Goal: Task Accomplishment & Management: Use online tool/utility

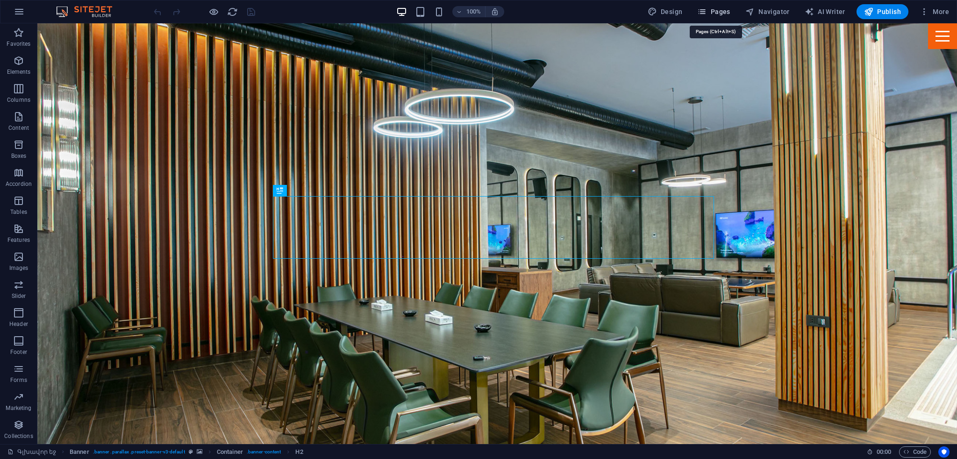
click at [724, 11] on span "Pages" at bounding box center [713, 11] width 33 height 9
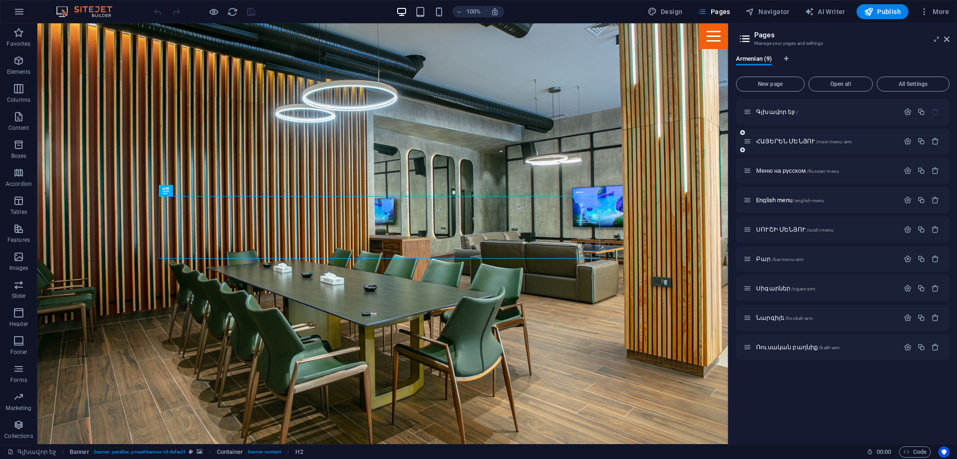
click at [785, 146] on div "ՀԱՅԵՐԵՆ ՄԵՆՅՈՒ /main-menu-arm" at bounding box center [821, 141] width 156 height 11
click at [778, 140] on span "ՀԱՅԵՐԵՆ ՄԵՆՅՈՒ /main-menu-arm" at bounding box center [804, 141] width 96 height 7
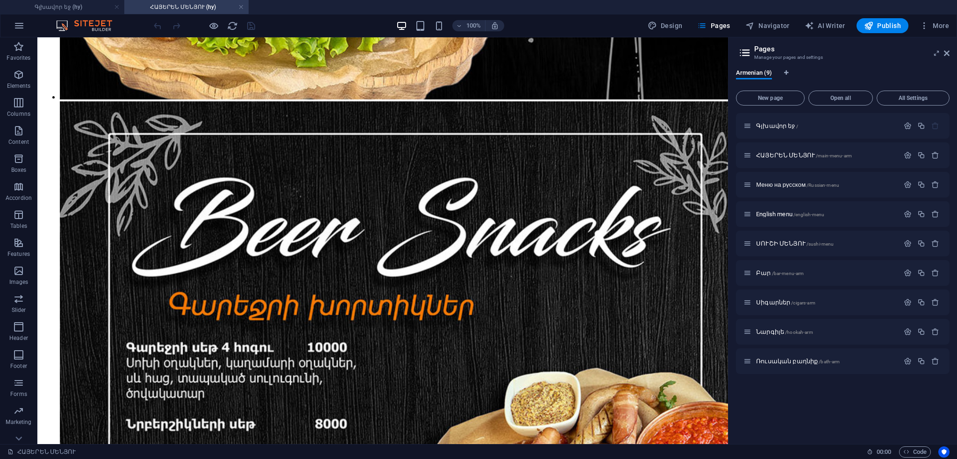
scroll to position [17581, 0]
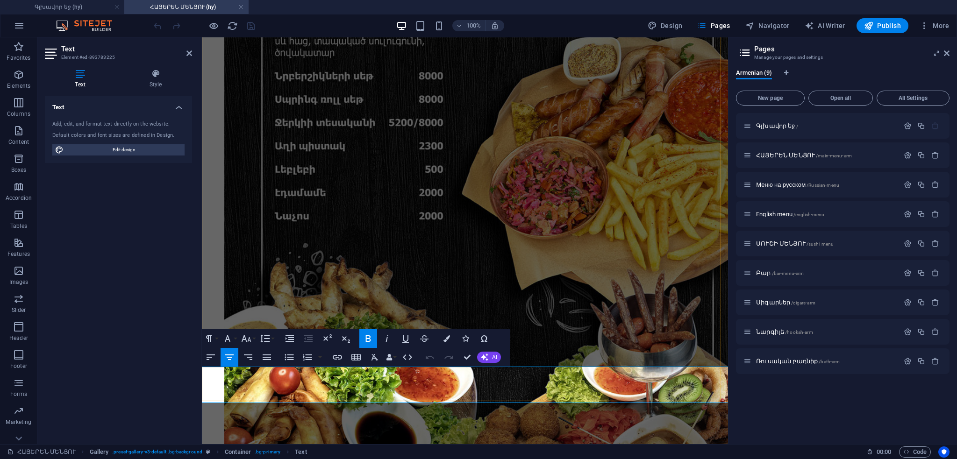
scroll to position [6, 0]
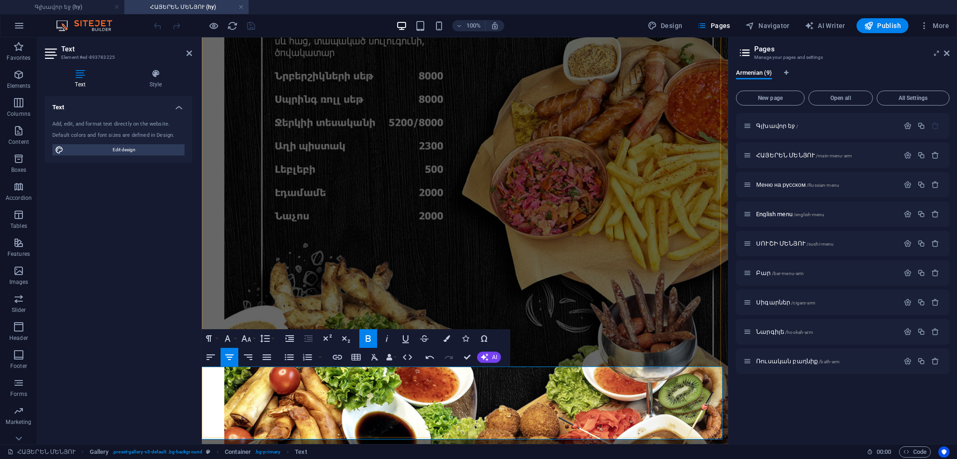
drag, startPoint x: 314, startPoint y: 385, endPoint x: 590, endPoint y: 407, distance: 276.1
drag, startPoint x: 424, startPoint y: 386, endPoint x: 258, endPoint y: 392, distance: 166.4
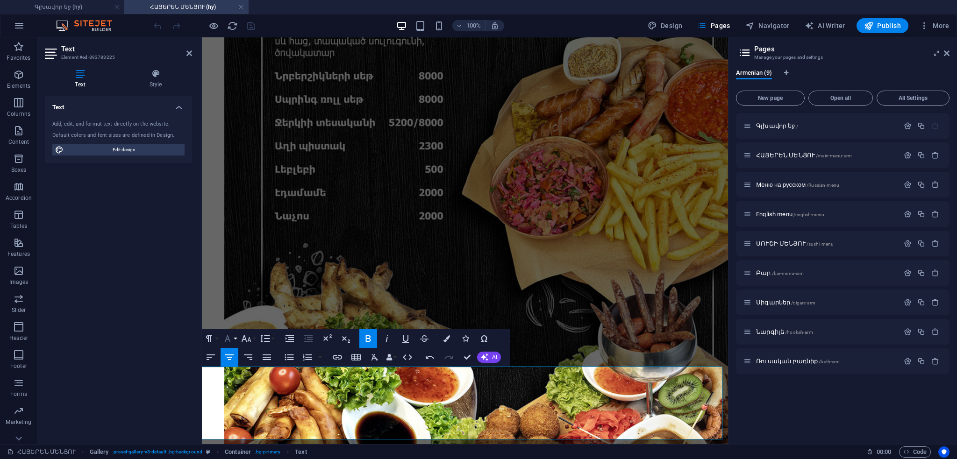
click at [235, 341] on button "Font Family" at bounding box center [230, 338] width 18 height 19
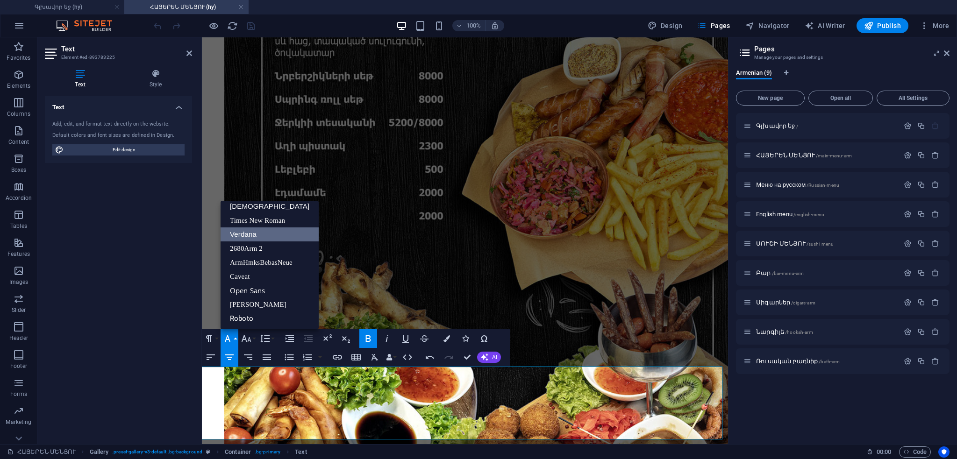
scroll to position [47, 0]
click at [247, 338] on icon "button" at bounding box center [246, 338] width 11 height 11
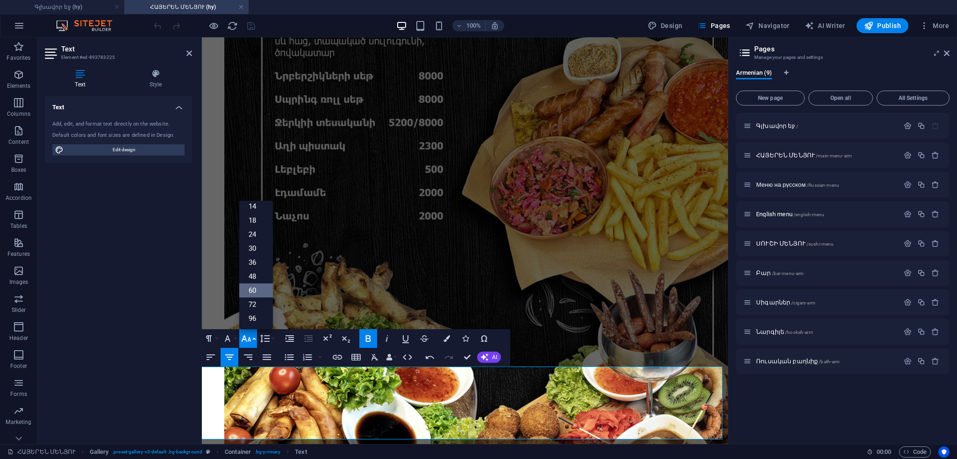
scroll to position [75, 0]
click at [255, 276] on link "48" at bounding box center [256, 277] width 34 height 14
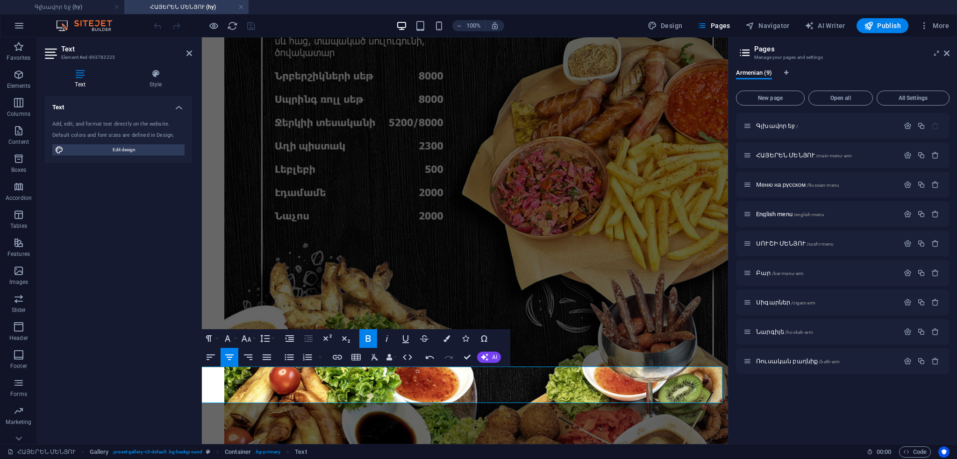
drag, startPoint x: 554, startPoint y: 383, endPoint x: 723, endPoint y: 378, distance: 169.2
click at [250, 340] on icon "button" at bounding box center [247, 338] width 10 height 7
click at [253, 273] on link "48" at bounding box center [256, 277] width 34 height 14
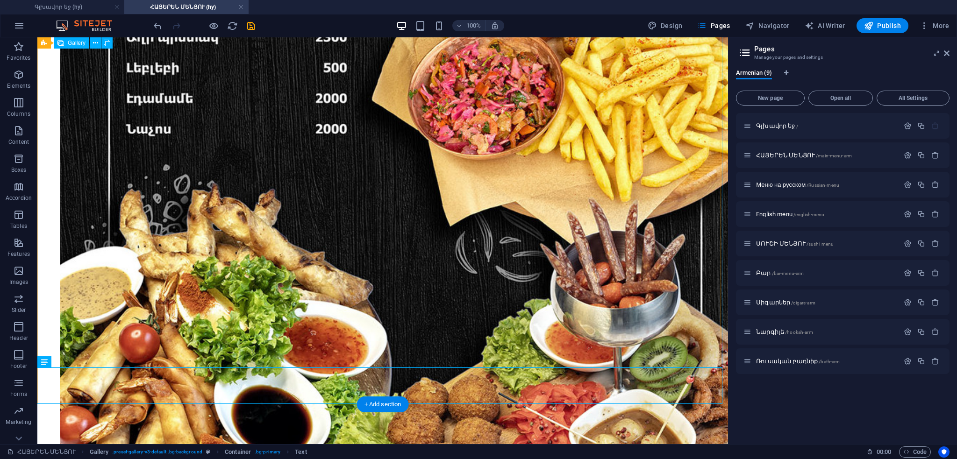
scroll to position [17534, 0]
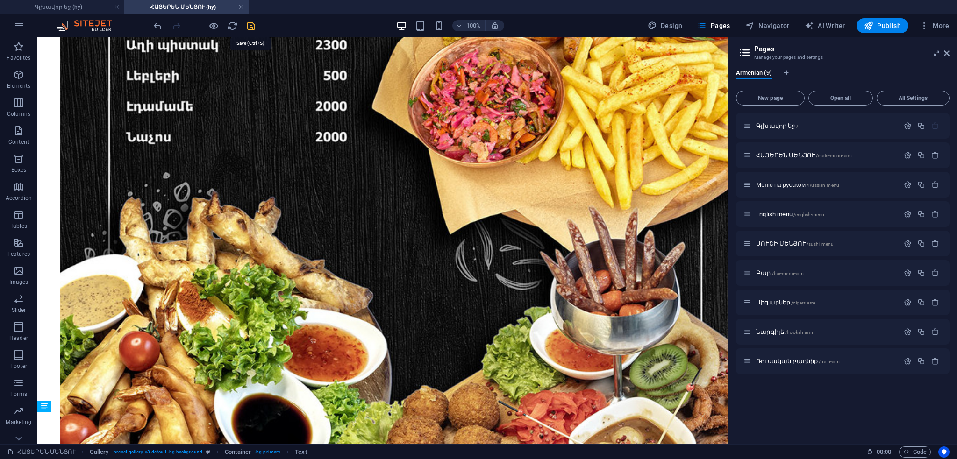
click at [250, 26] on icon "save" at bounding box center [251, 26] width 11 height 11
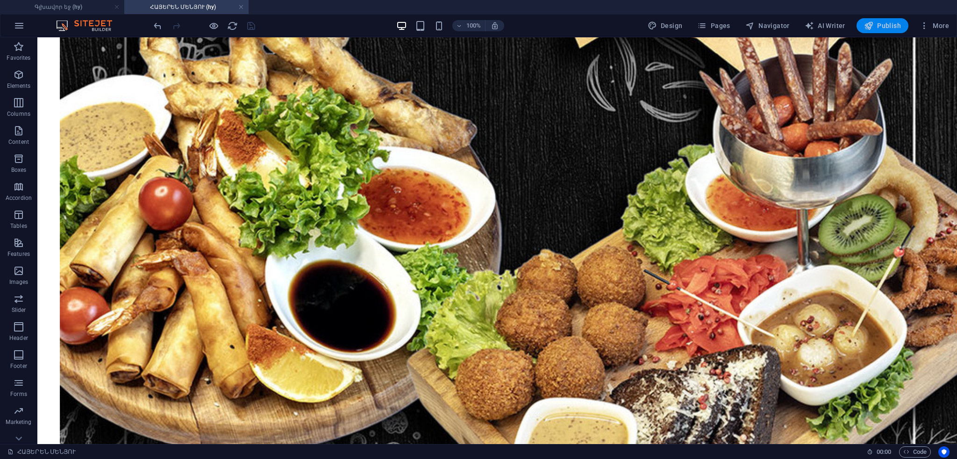
click at [880, 28] on span "Publish" at bounding box center [882, 25] width 37 height 9
